Goal: Find specific page/section: Find specific page/section

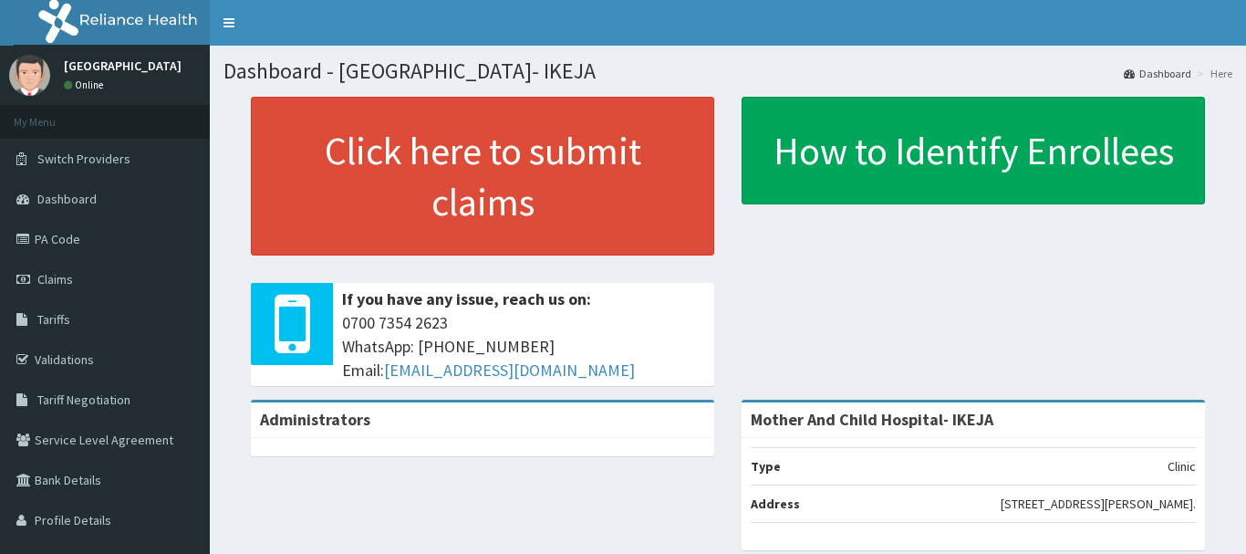
scroll to position [274, 0]
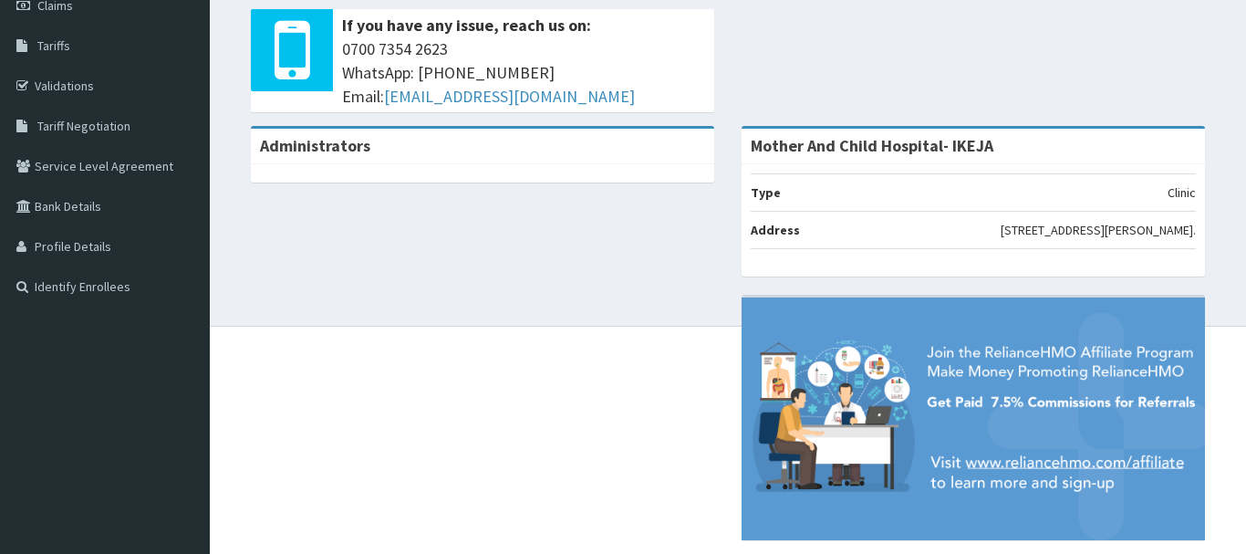
click at [157, 126] on link "Tariff Negotiation" at bounding box center [105, 126] width 210 height 40
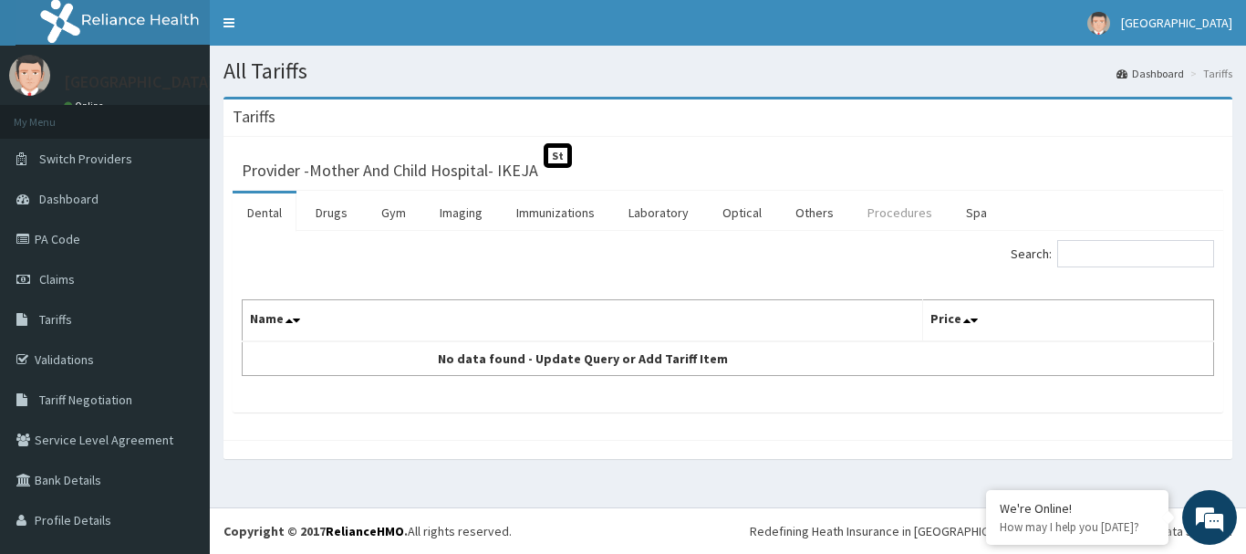
click at [889, 207] on link "Procedures" at bounding box center [900, 212] width 94 height 38
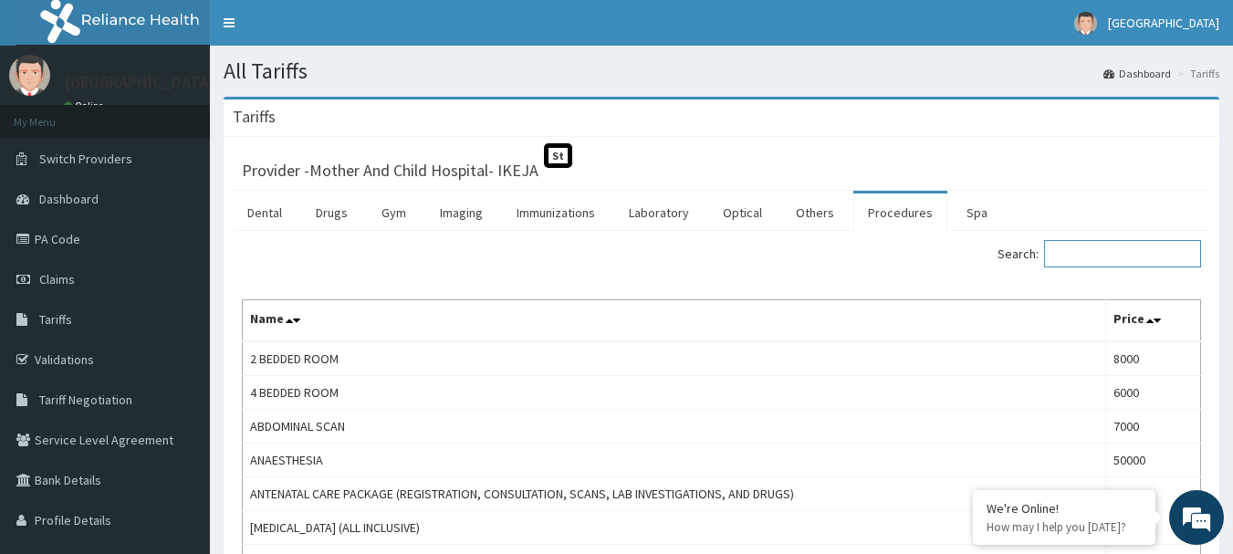
click at [1085, 263] on input "Search:" at bounding box center [1122, 253] width 157 height 27
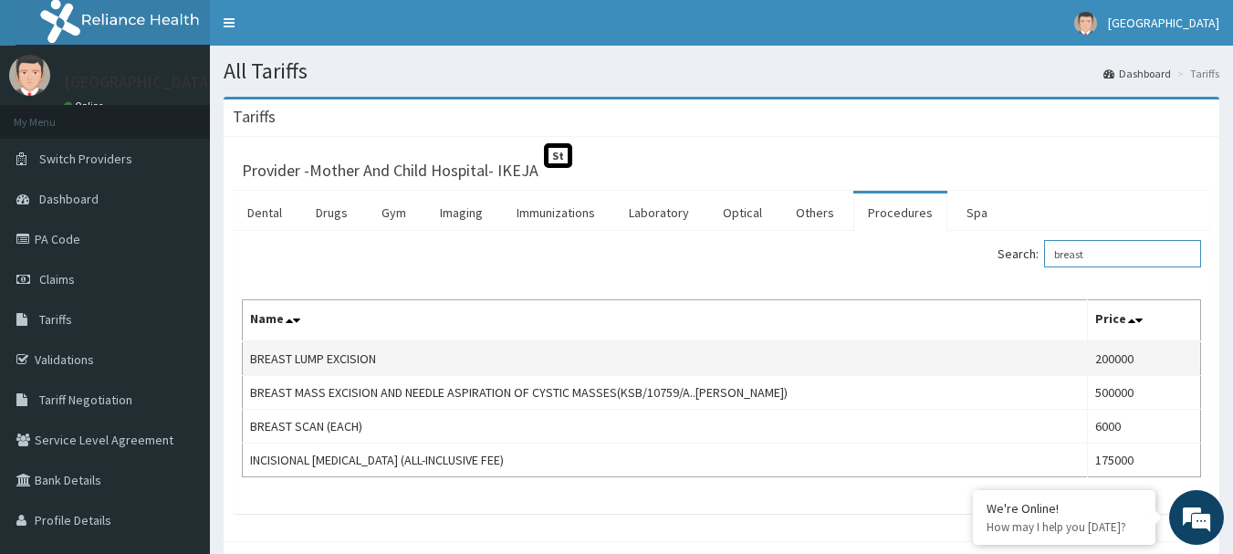
type input "breast"
drag, startPoint x: 250, startPoint y: 353, endPoint x: 434, endPoint y: 350, distance: 184.3
click at [434, 350] on td "BREAST LUMP EXCISION" at bounding box center [665, 358] width 845 height 35
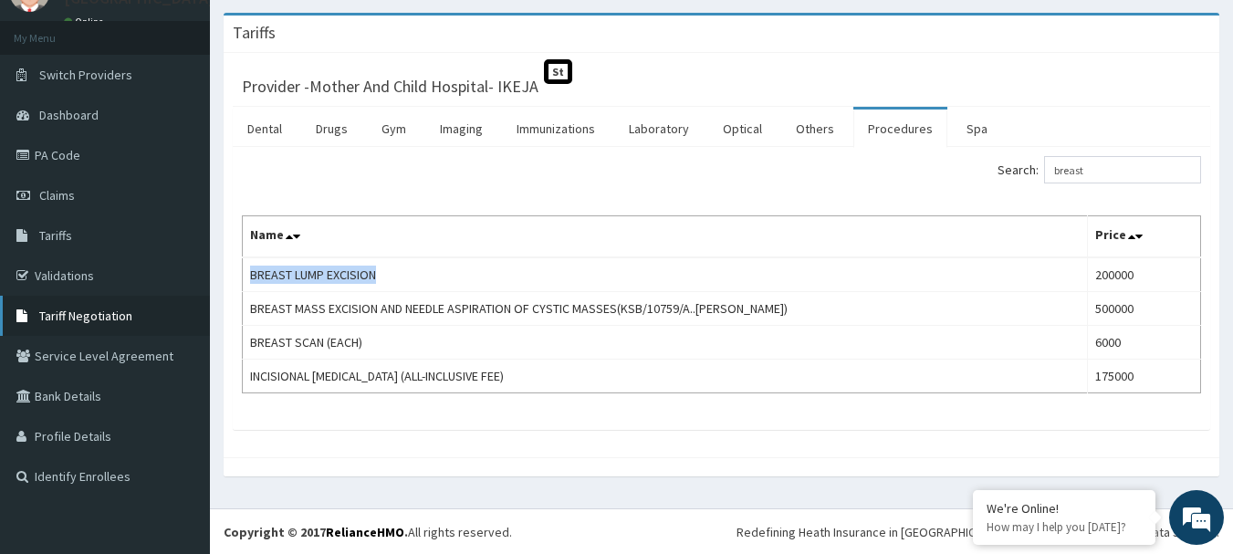
scroll to position [85, 0]
click at [147, 324] on link "Tariff Negotiation" at bounding box center [105, 315] width 210 height 40
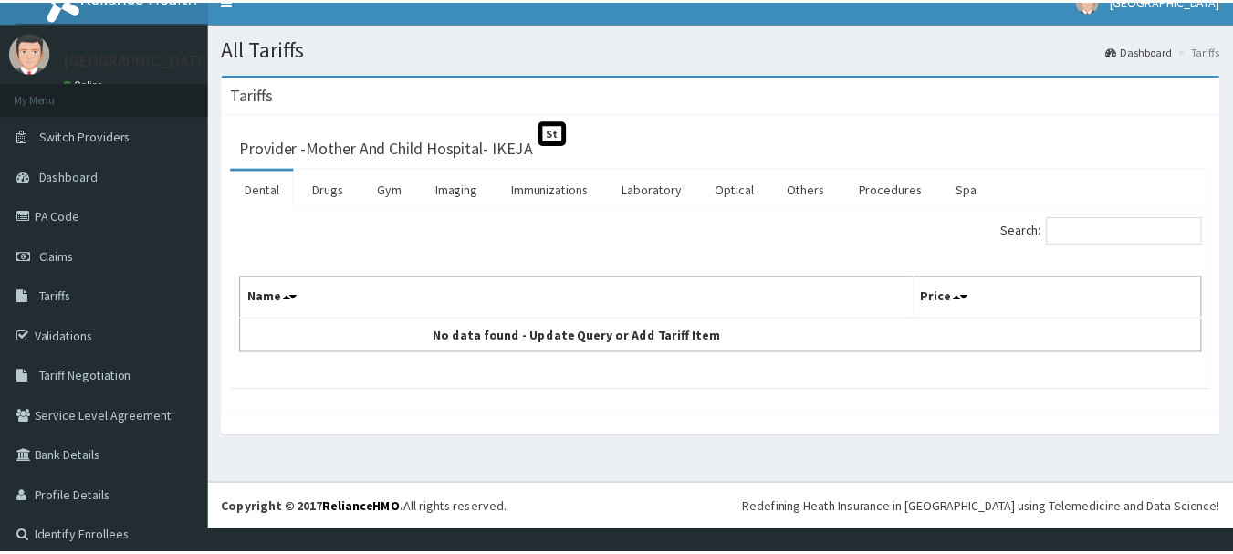
scroll to position [36, 0]
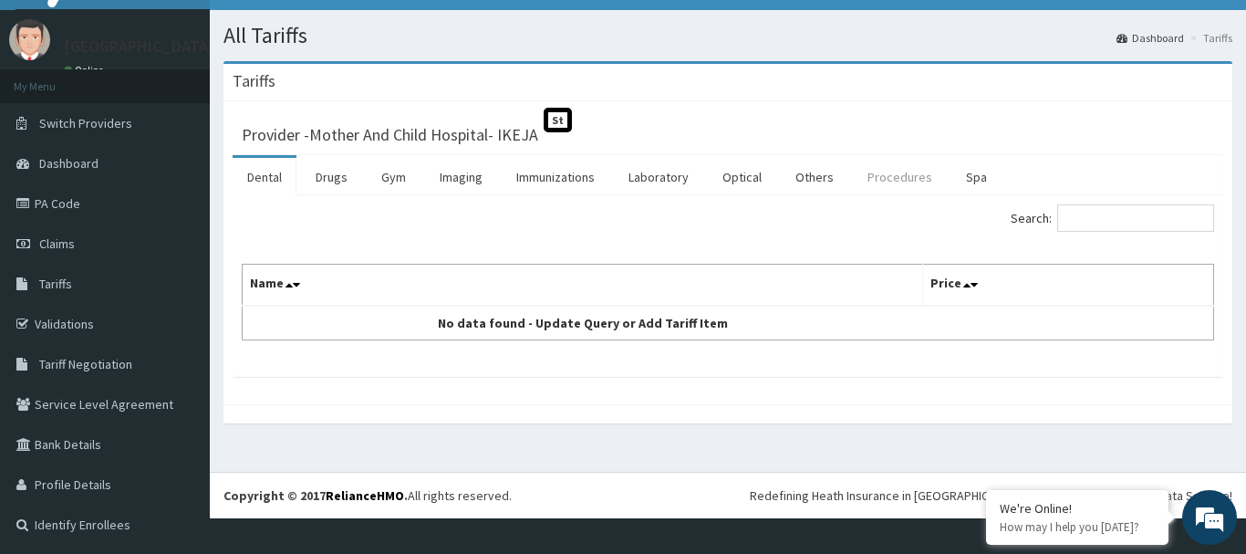
click at [901, 172] on link "Procedures" at bounding box center [900, 177] width 94 height 38
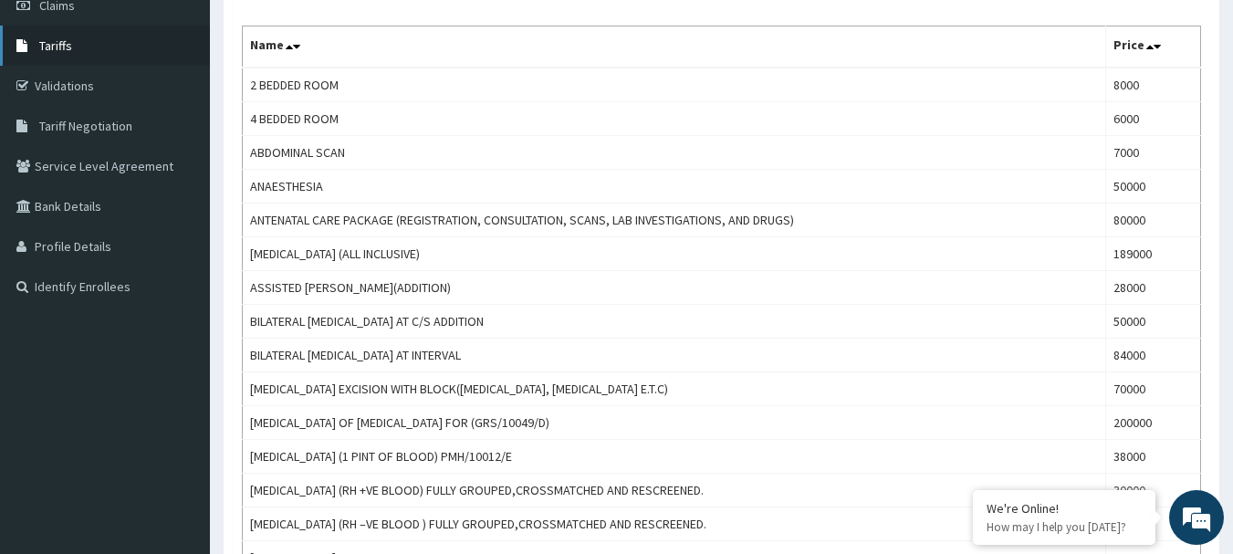
scroll to position [0, 0]
click at [102, 120] on span "Tariff Negotiation" at bounding box center [85, 126] width 93 height 16
